Goal: Task Accomplishment & Management: Manage account settings

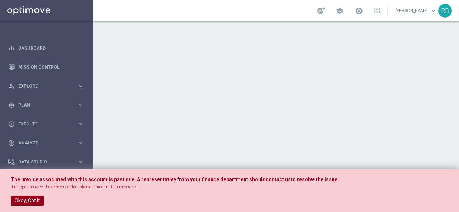
click at [16, 201] on button "Okay, Got it" at bounding box center [27, 201] width 33 height 10
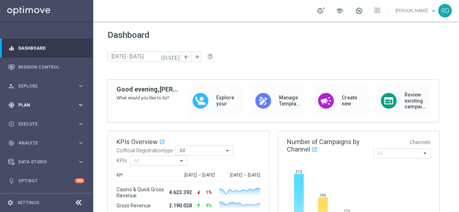
click at [25, 103] on span "Plan" at bounding box center [47, 105] width 59 height 4
click at [29, 117] on div "Target Groups" at bounding box center [56, 120] width 74 height 11
click at [29, 120] on link "Target Groups" at bounding box center [47, 120] width 56 height 6
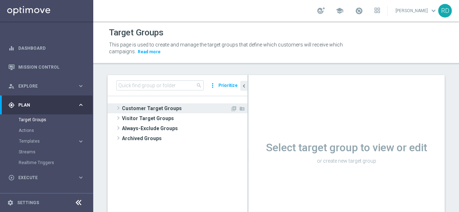
click at [119, 107] on span at bounding box center [118, 108] width 7 height 9
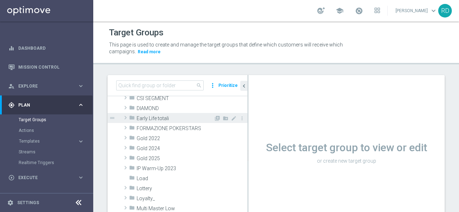
scroll to position [107, 0]
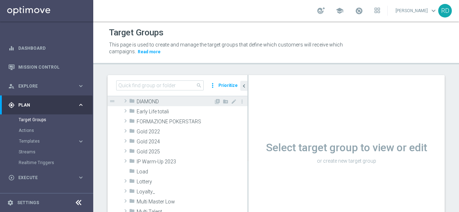
click at [126, 103] on span at bounding box center [125, 101] width 7 height 9
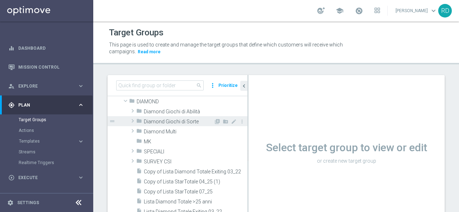
click at [140, 120] on icon "folder" at bounding box center [139, 122] width 6 height 8
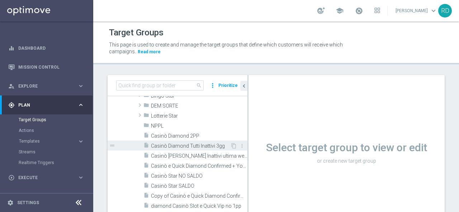
scroll to position [179, 0]
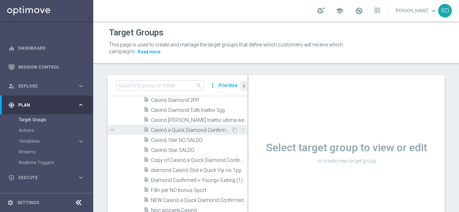
click at [161, 130] on span "Casinò e Quick Diamond Confirmed + Young+ Exiting" at bounding box center [191, 131] width 80 height 6
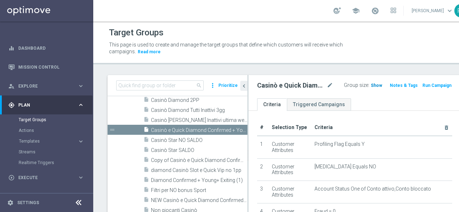
click at [370, 85] on span "Show" at bounding box center [375, 85] width 11 height 5
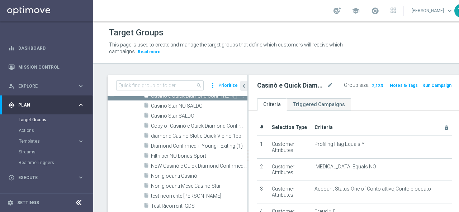
scroll to position [215, 0]
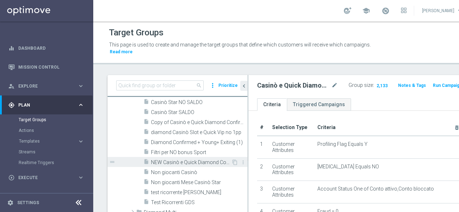
click at [183, 159] on div "insert_drive_file NEW Casinò e Quick Diamond Confirmed + Young+ Exiting" at bounding box center [187, 162] width 88 height 10
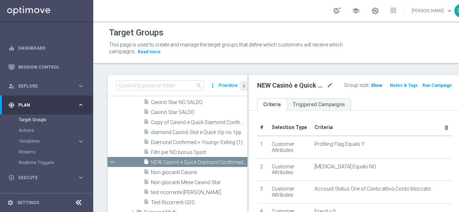
click at [370, 84] on span "Show" at bounding box center [375, 85] width 11 height 5
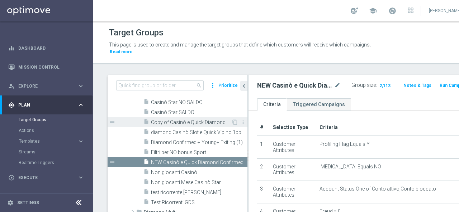
click at [182, 124] on span "Copy of Casinò e Quick Diamond Confirmed + Young+ Exiting" at bounding box center [191, 123] width 80 height 6
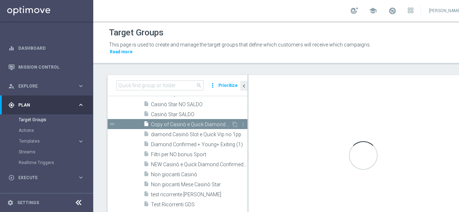
scroll to position [144, 0]
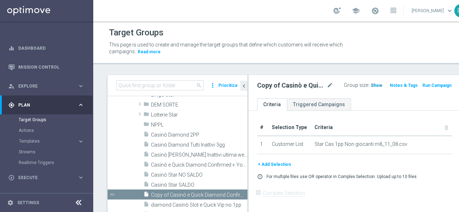
click at [370, 84] on span "Show" at bounding box center [375, 85] width 11 height 5
click at [177, 166] on span "Casinò e Quick Diamond Confirmed + Young+ Exiting" at bounding box center [191, 165] width 80 height 6
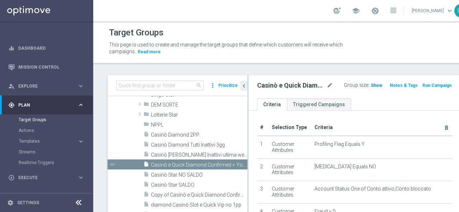
click at [370, 83] on span "Show" at bounding box center [375, 85] width 11 height 5
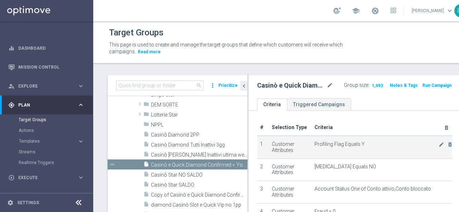
scroll to position [72, 0]
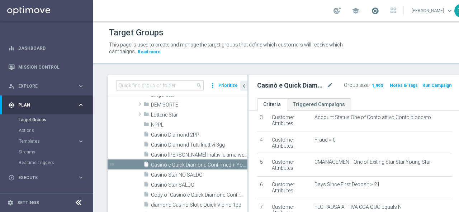
click at [371, 10] on span at bounding box center [375, 11] width 8 height 8
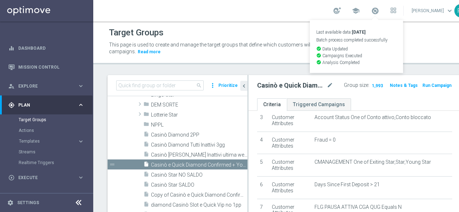
click at [402, 46] on div "This page is used to create and manage the target groups that define which cust…" at bounding box center [284, 49] width 361 height 18
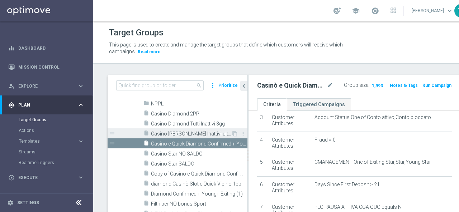
scroll to position [180, 0]
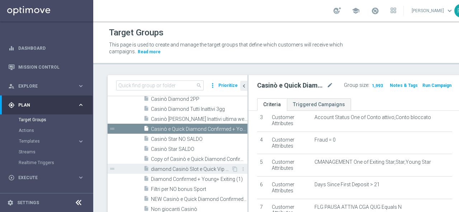
click at [180, 170] on span "diamond Casinò Slot e Quick Vip no 1pp" at bounding box center [191, 170] width 80 height 6
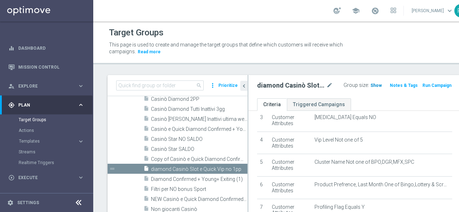
click at [370, 86] on span "Show" at bounding box center [375, 85] width 11 height 5
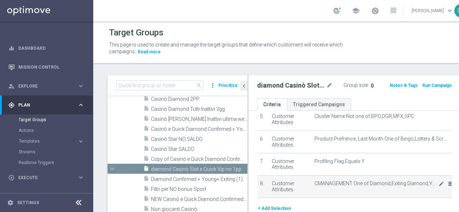
scroll to position [107, 0]
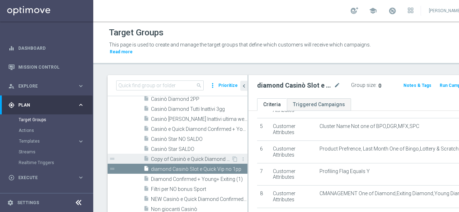
click at [185, 159] on span "Copy of Casinò e Quick Diamond Confirmed + Young+ Exiting" at bounding box center [191, 160] width 80 height 6
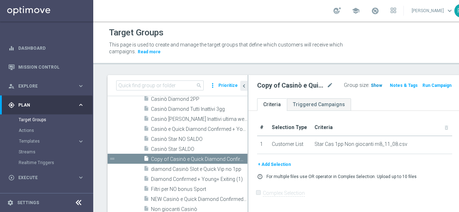
click at [370, 86] on span "Show" at bounding box center [375, 85] width 11 height 5
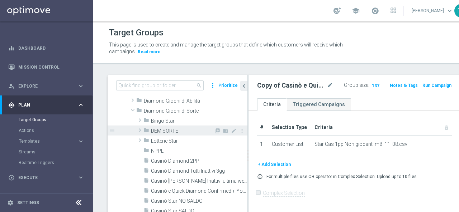
scroll to position [144, 0]
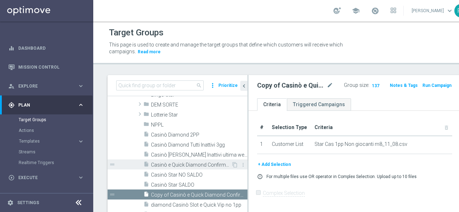
click at [188, 166] on span "Casinò e Quick Diamond Confirmed + Young+ Exiting" at bounding box center [191, 165] width 80 height 6
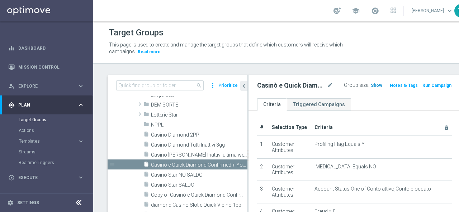
click at [370, 83] on span "Show" at bounding box center [375, 85] width 11 height 5
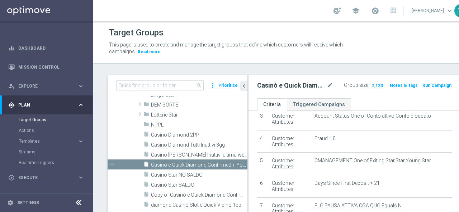
scroll to position [36, 0]
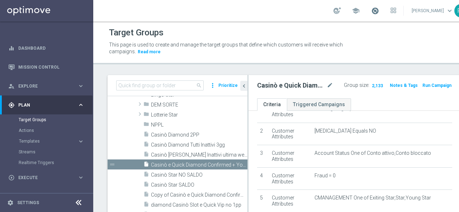
click at [371, 11] on span at bounding box center [375, 11] width 8 height 8
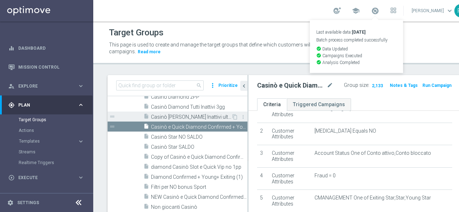
scroll to position [216, 0]
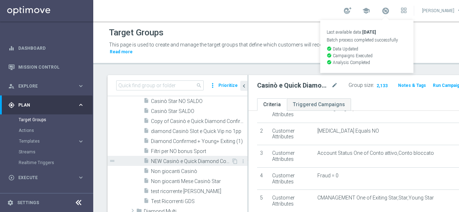
click at [161, 159] on span "NEW Casinò e Quick Diamond Confirmed + Young+ Exiting" at bounding box center [191, 162] width 80 height 6
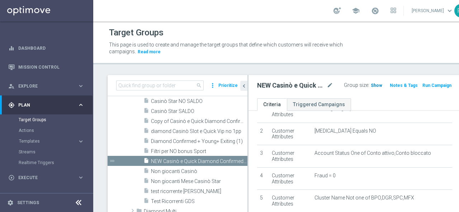
click at [370, 83] on span "Show" at bounding box center [375, 85] width 11 height 5
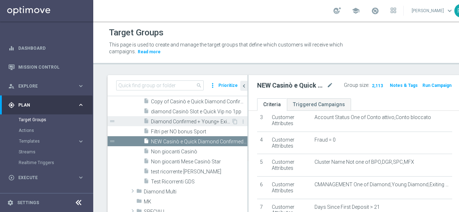
scroll to position [252, 0]
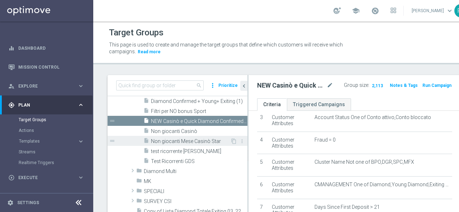
click at [174, 141] on span "Non giocanti Mese Casinò Star" at bounding box center [190, 142] width 79 height 6
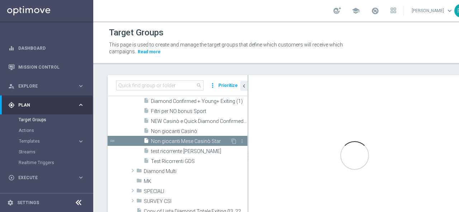
checkbox input "true"
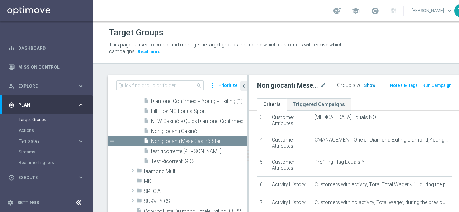
click at [364, 85] on span "Show" at bounding box center [369, 85] width 11 height 5
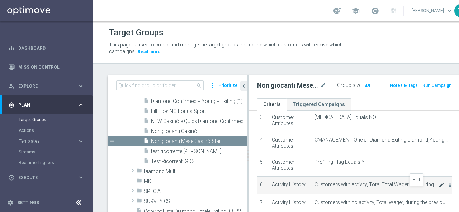
click at [438, 188] on icon "mode_edit" at bounding box center [441, 185] width 6 height 6
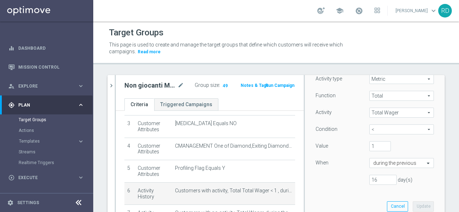
scroll to position [107, 0]
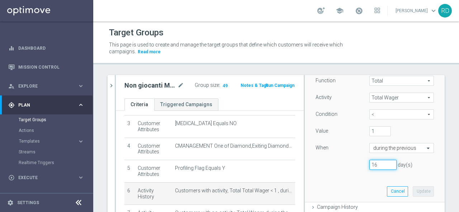
click at [370, 165] on input "16" at bounding box center [382, 165] width 27 height 10
type input "23"
click at [414, 190] on button "Update" at bounding box center [422, 192] width 21 height 10
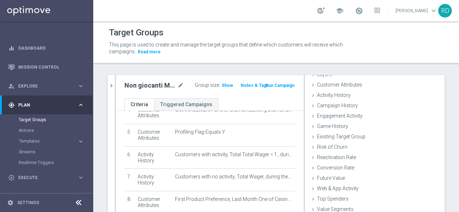
scroll to position [143, 0]
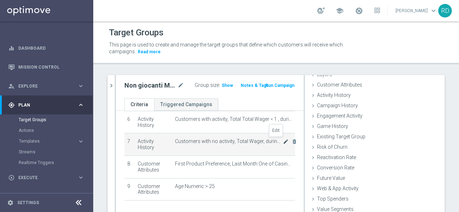
click at [283, 143] on icon "mode_edit" at bounding box center [286, 142] width 6 height 6
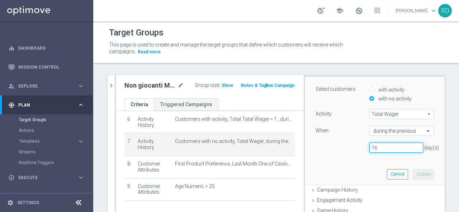
click at [370, 144] on input "16" at bounding box center [396, 148] width 54 height 10
type input "23"
click at [412, 172] on button "Update" at bounding box center [422, 174] width 21 height 10
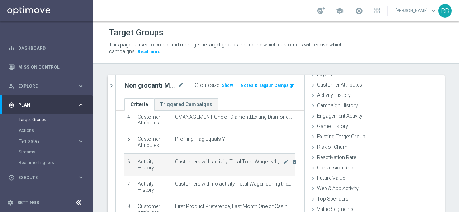
scroll to position [89, 0]
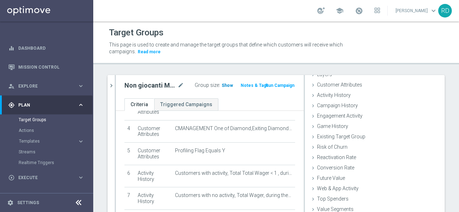
click at [226, 85] on span "Show" at bounding box center [226, 85] width 11 height 5
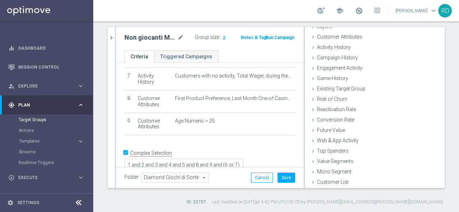
scroll to position [48, 0]
click at [283, 177] on button "Save" at bounding box center [286, 178] width 18 height 10
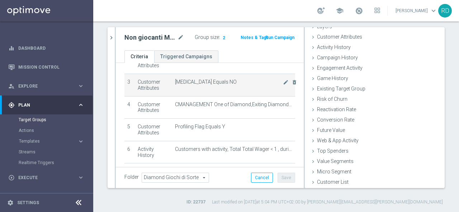
scroll to position [53, 0]
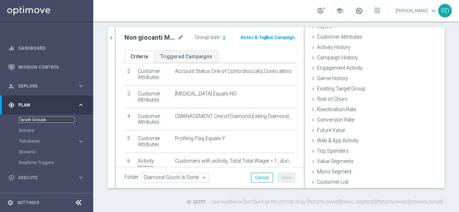
click at [37, 120] on link "Target Groups" at bounding box center [47, 120] width 56 height 6
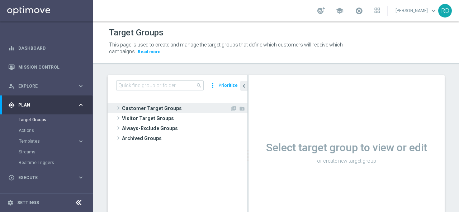
click at [115, 107] on span at bounding box center [118, 108] width 7 height 9
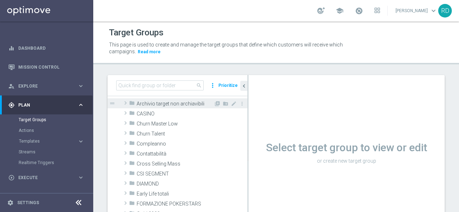
scroll to position [72, 0]
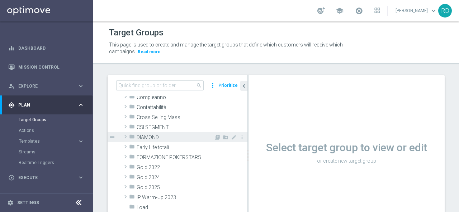
click at [126, 139] on span at bounding box center [125, 137] width 7 height 9
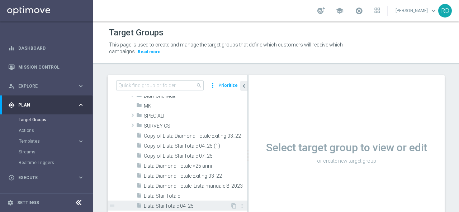
scroll to position [107, 0]
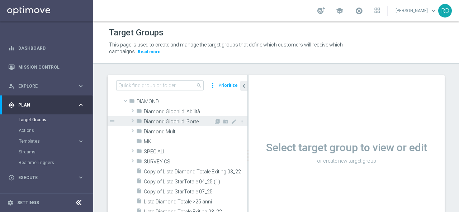
click at [133, 119] on span at bounding box center [132, 121] width 7 height 9
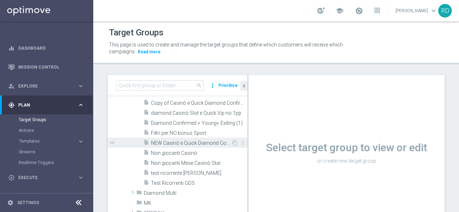
scroll to position [251, 0]
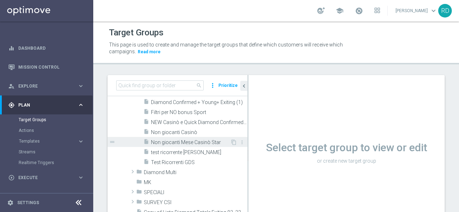
click at [167, 142] on span "Non giocanti Mese Casinò Star" at bounding box center [190, 143] width 79 height 6
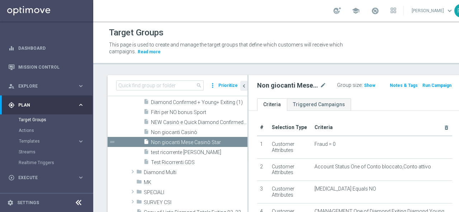
click at [365, 85] on div "Group size : Show" at bounding box center [363, 85] width 52 height 9
click at [364, 85] on span "Show" at bounding box center [369, 85] width 11 height 5
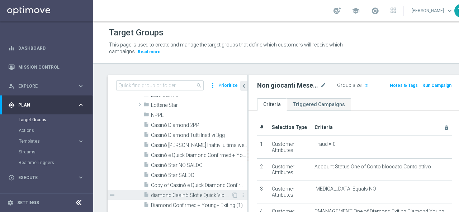
scroll to position [143, 0]
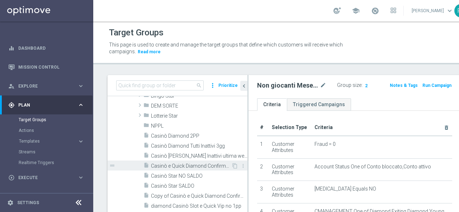
click at [180, 164] on span "Casinò e Quick Diamond Confirmed + Young+ Exiting" at bounding box center [191, 166] width 80 height 6
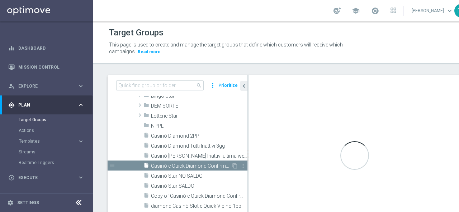
checkbox input "false"
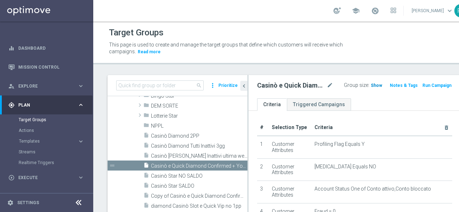
click at [370, 85] on span "Show" at bounding box center [375, 85] width 11 height 5
click at [371, 85] on span "2,133" at bounding box center [377, 86] width 13 height 7
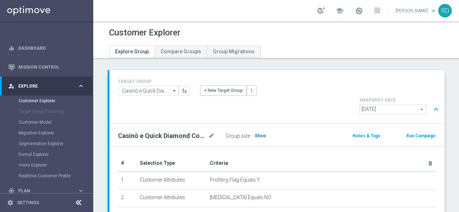
click at [257, 134] on span "Show" at bounding box center [259, 136] width 11 height 5
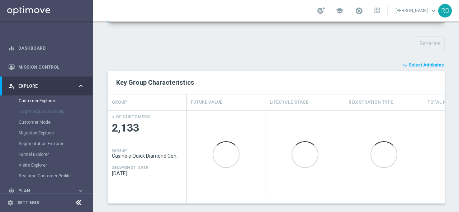
scroll to position [232, 0]
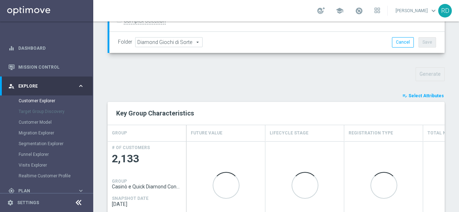
click at [411, 94] on span "Select Attributes" at bounding box center [425, 96] width 35 height 5
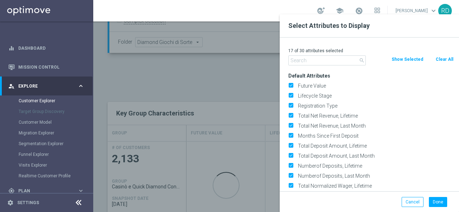
click at [325, 62] on input "text" at bounding box center [326, 61] width 77 height 10
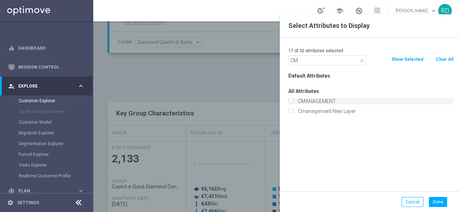
type input "CM"
click at [328, 100] on label "CMANAGEMENT" at bounding box center [374, 101] width 158 height 6
click at [293, 100] on input "CMANAGEMENT" at bounding box center [290, 102] width 5 height 5
checkbox input "true"
click at [437, 201] on button "Done" at bounding box center [438, 202] width 18 height 10
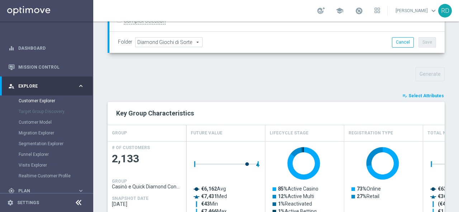
click at [413, 94] on span "Select Attributes" at bounding box center [425, 96] width 35 height 5
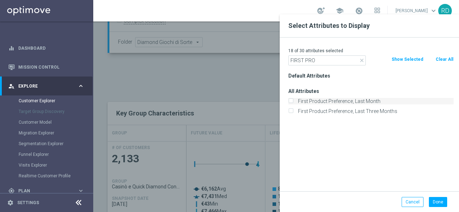
type input "FIRST PRO"
click at [328, 102] on label "First Product Preference, Last Month" at bounding box center [374, 101] width 158 height 6
click at [293, 102] on input "First Product Preference, Last Month" at bounding box center [290, 102] width 5 height 5
checkbox input "true"
click at [435, 204] on button "Done" at bounding box center [438, 202] width 18 height 10
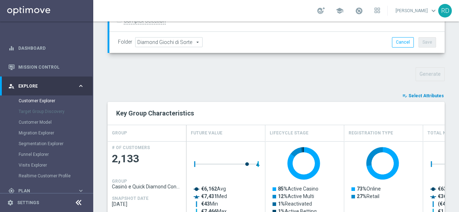
scroll to position [304, 0]
